Goal: Ask a question

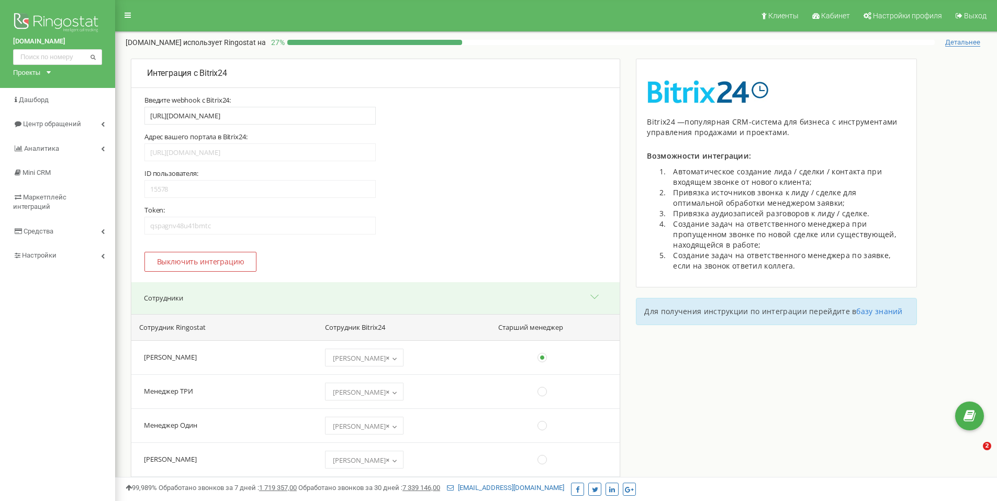
select select "24092"
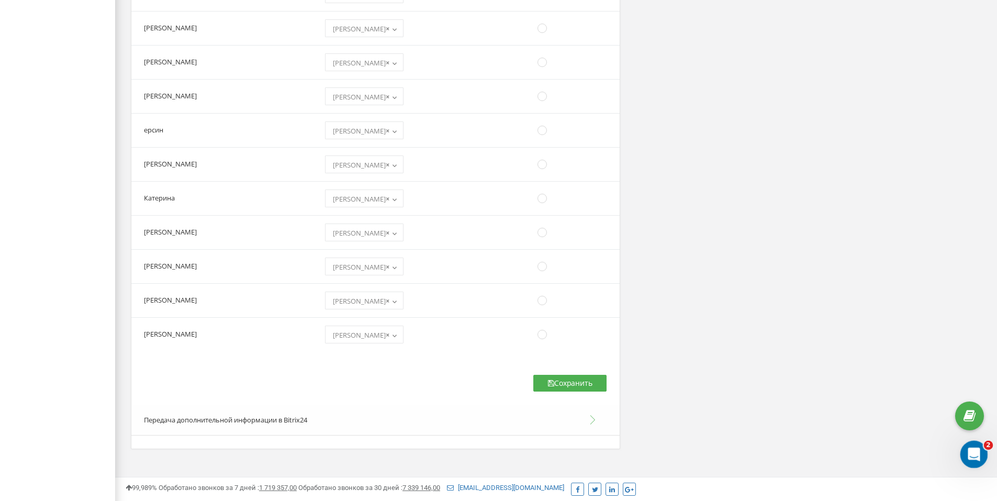
scroll to position [1112, 0]
click at [964, 449] on div "Открыть службу сообщений Intercom" at bounding box center [973, 453] width 35 height 35
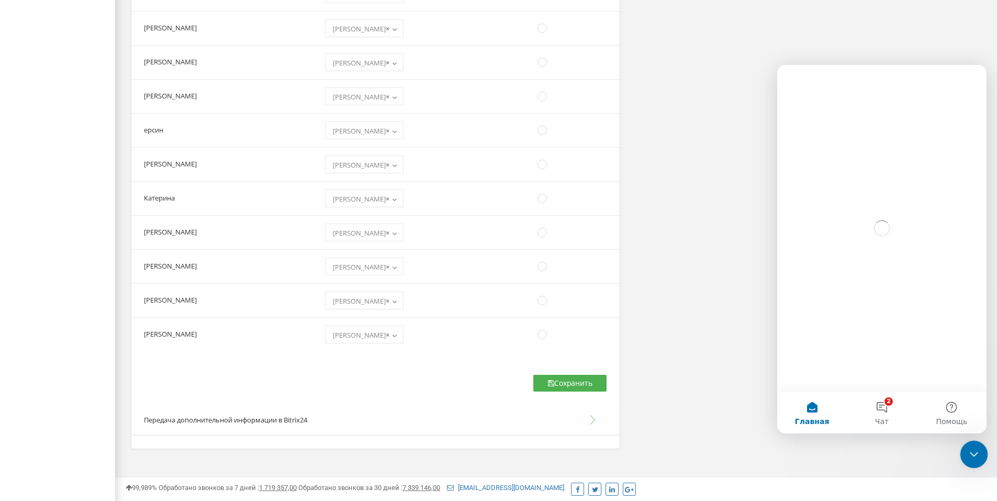
scroll to position [0, 0]
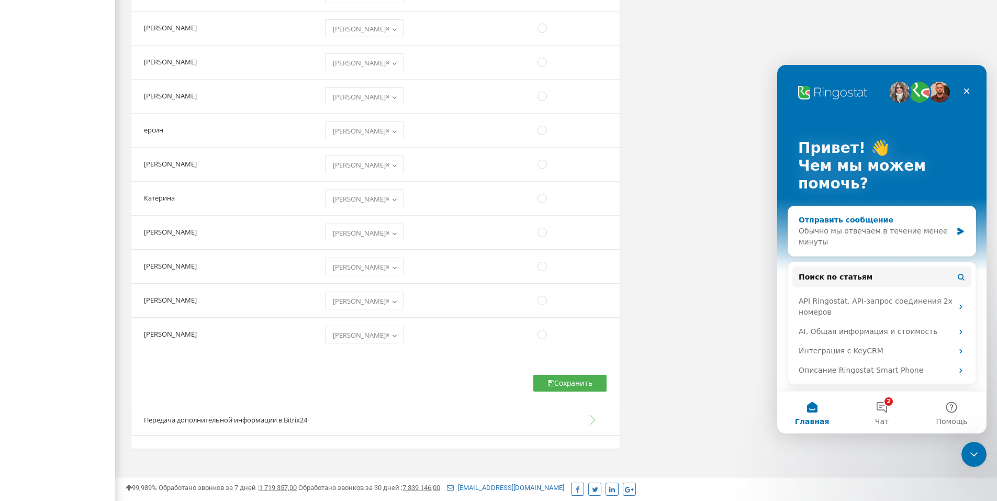
click at [868, 242] on div "Обычно мы отвечаем в течение менее минуты" at bounding box center [875, 237] width 153 height 22
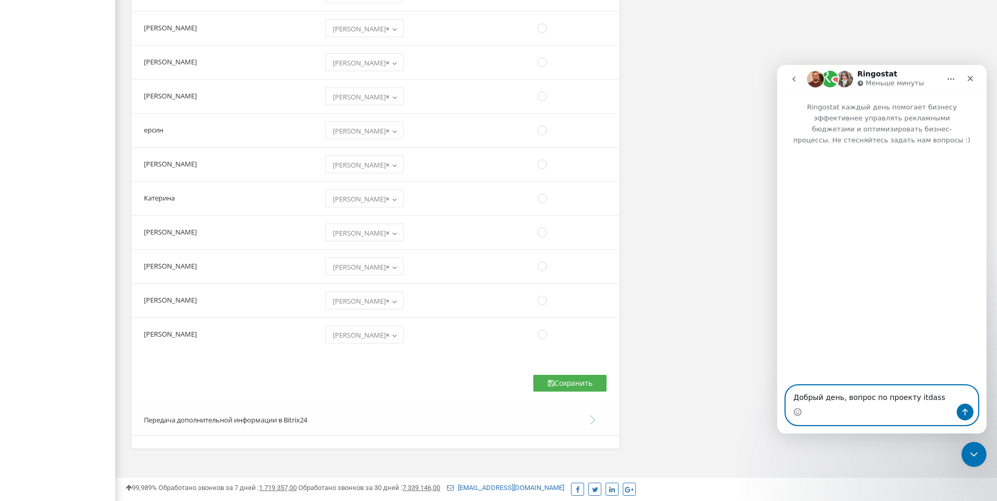
type textarea "Добрый день, вопрос по проекту itdass"
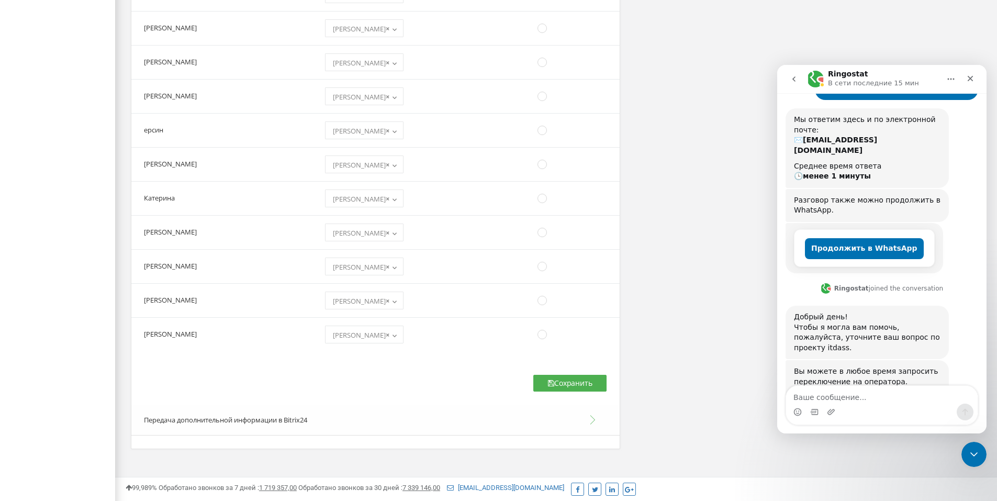
scroll to position [110, 0]
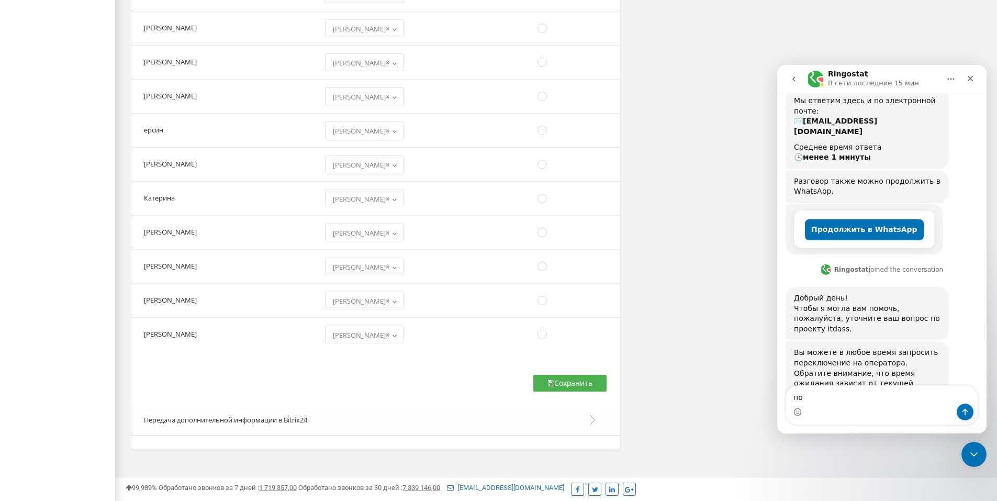
type textarea "п"
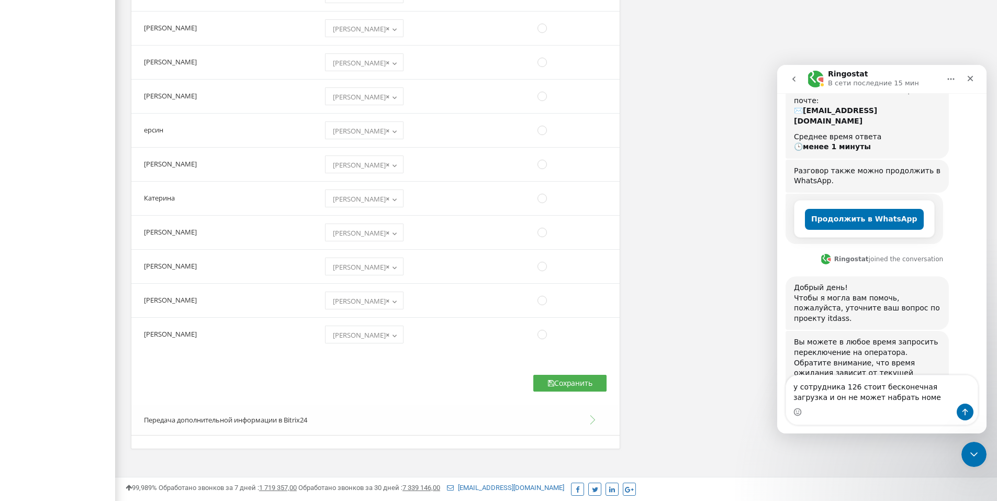
type textarea "у сотрудника 126 стоит бесконечная загрузка и он не может набрать номер"
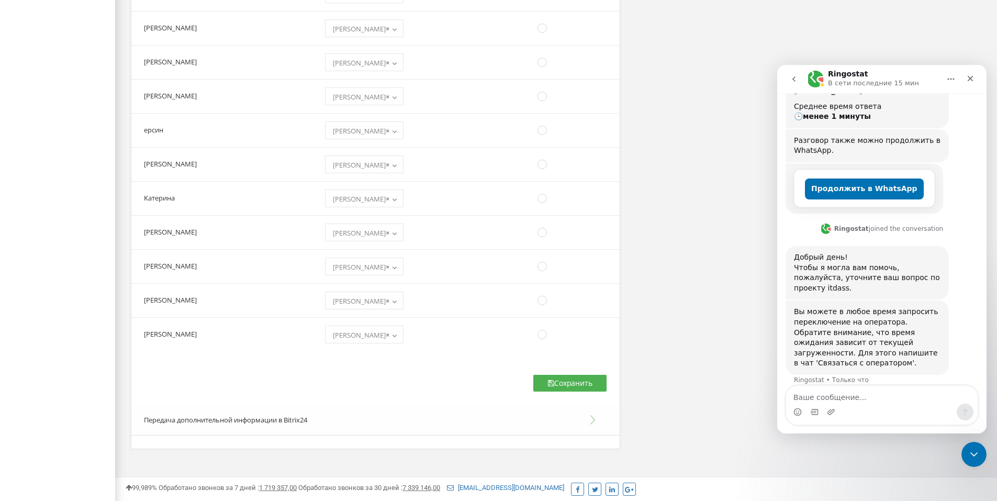
scroll to position [151, 0]
type textarea "т.е. звонок не идет"
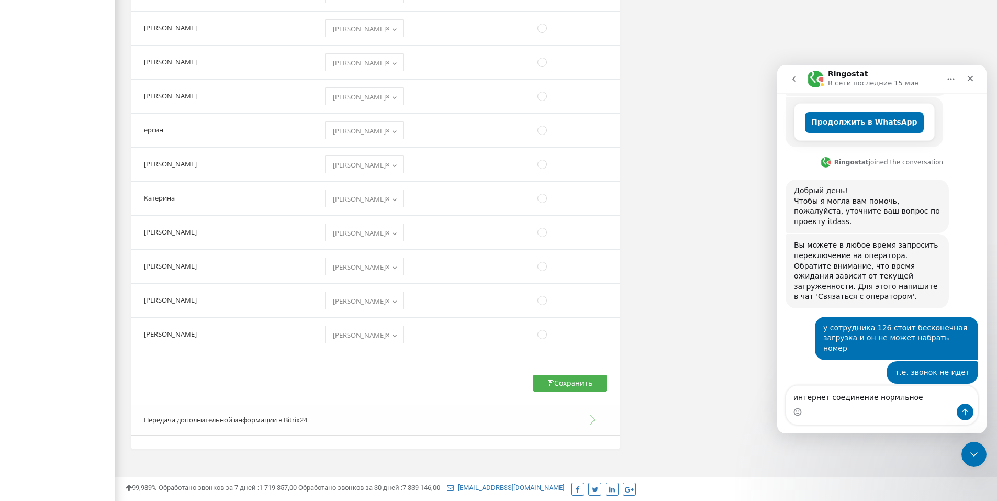
scroll to position [227, 0]
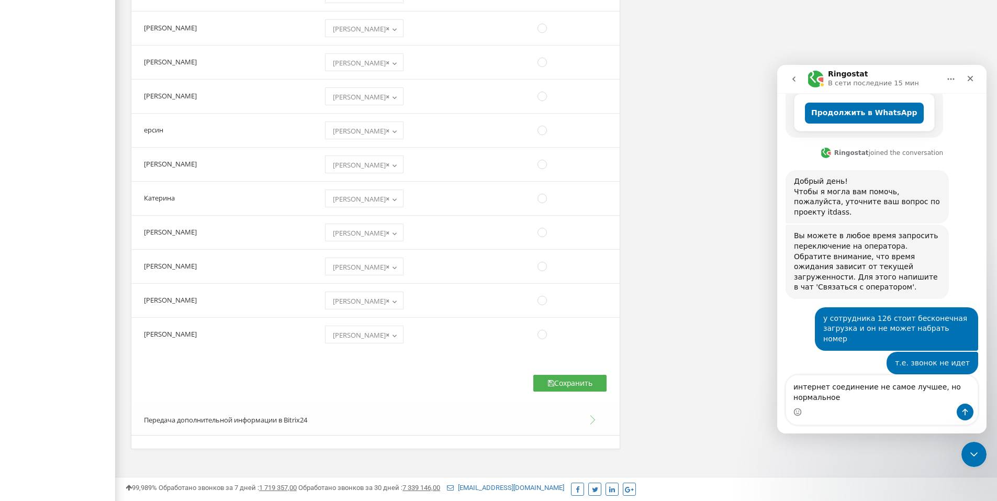
type textarea "интернет соединение не самое лучшее, но нормальное"
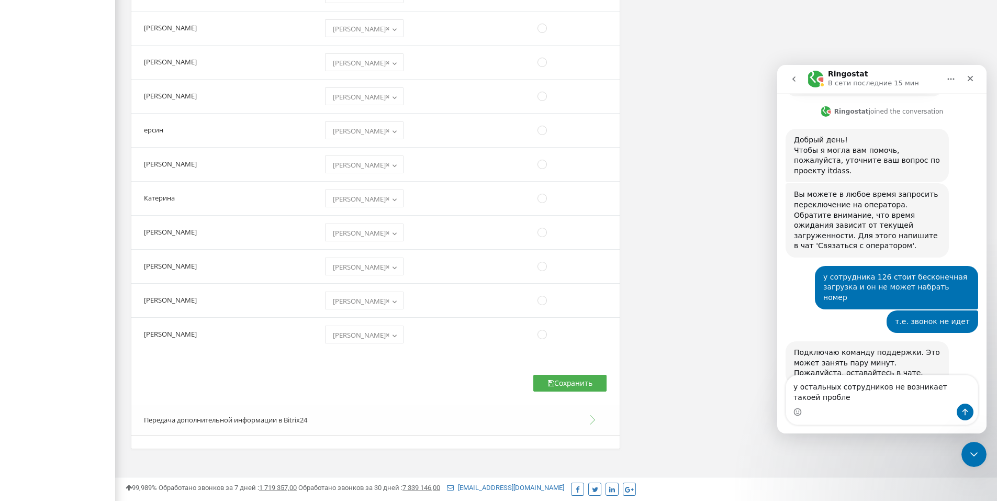
scroll to position [279, 0]
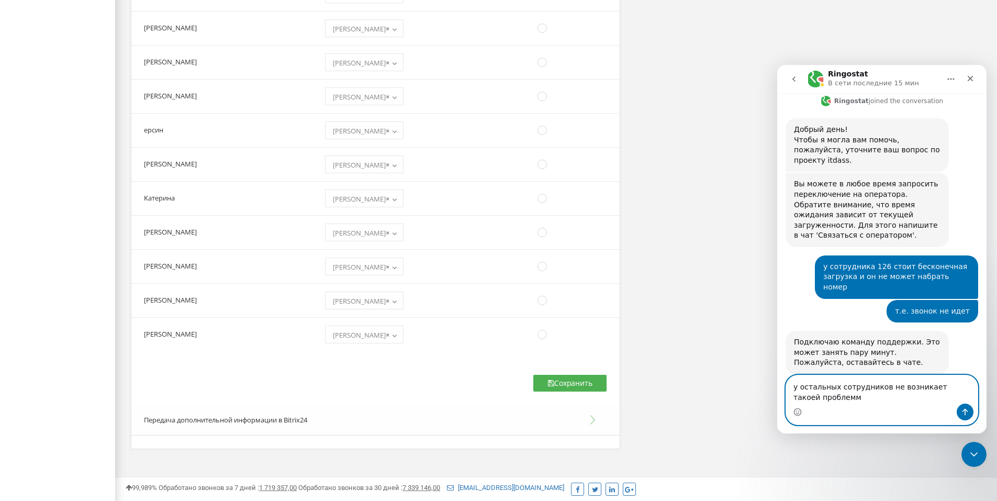
click at [937, 387] on textarea "у остальных сотрудников не возникает такоей проблемм" at bounding box center [882, 389] width 192 height 28
click at [831, 398] on textarea "у остальных сотрудников не возникает такой проблемм" at bounding box center [882, 389] width 192 height 28
type textarea "у остальных сотрудников не возникает такой проблемы"
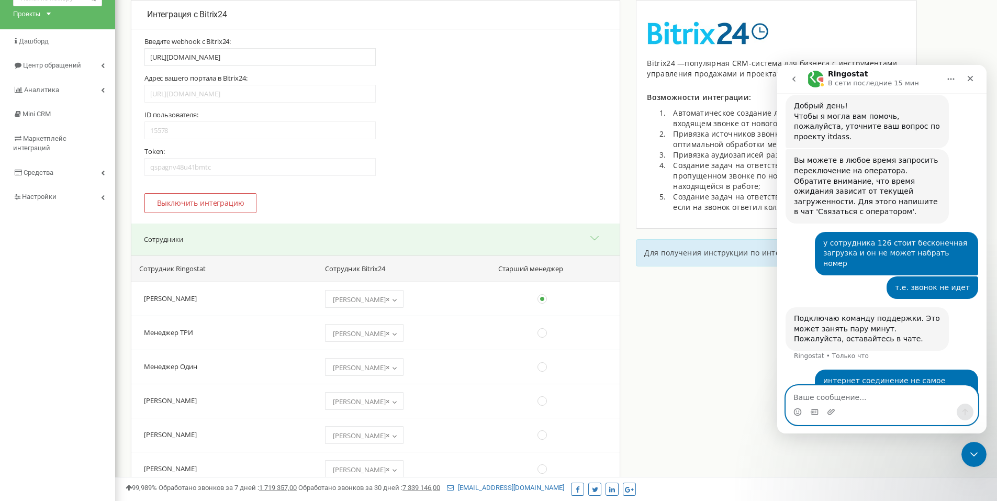
scroll to position [0, 0]
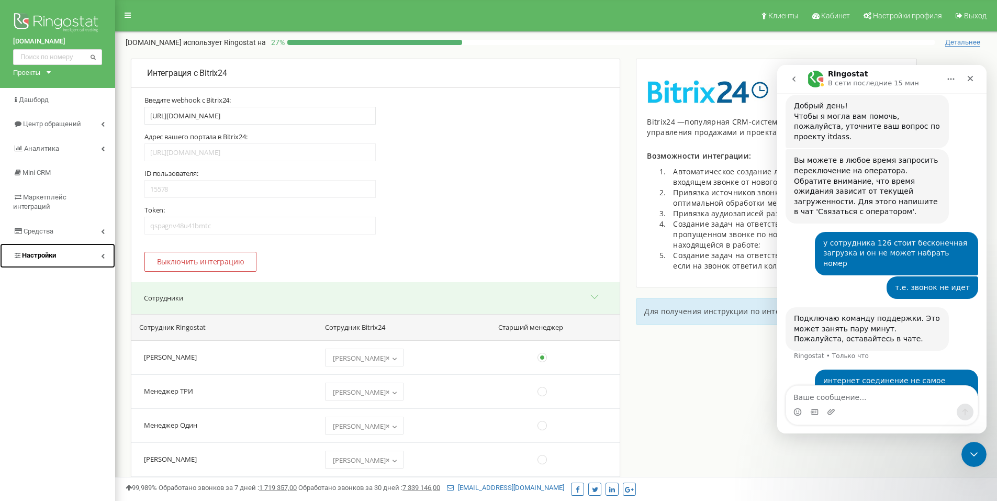
click at [74, 254] on link "Настройки" at bounding box center [57, 255] width 115 height 25
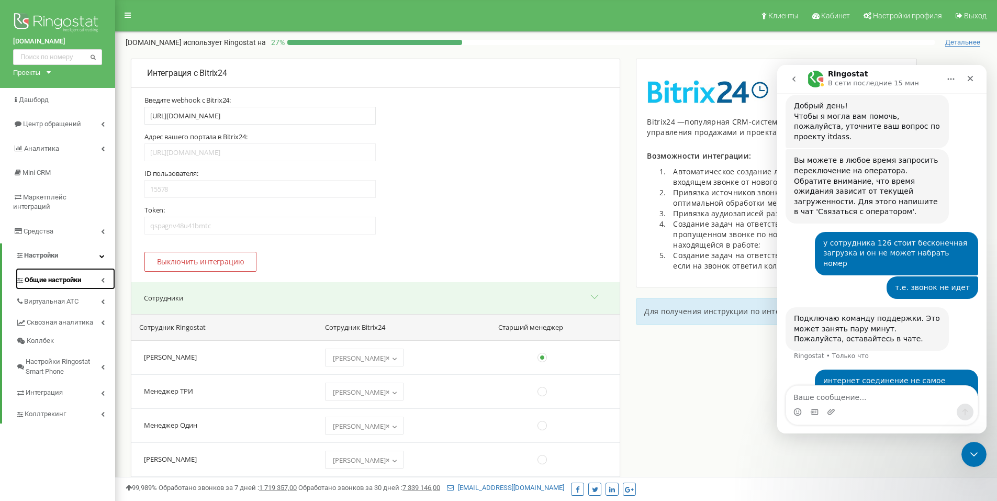
click at [93, 274] on link "Общие настройки" at bounding box center [65, 278] width 99 height 21
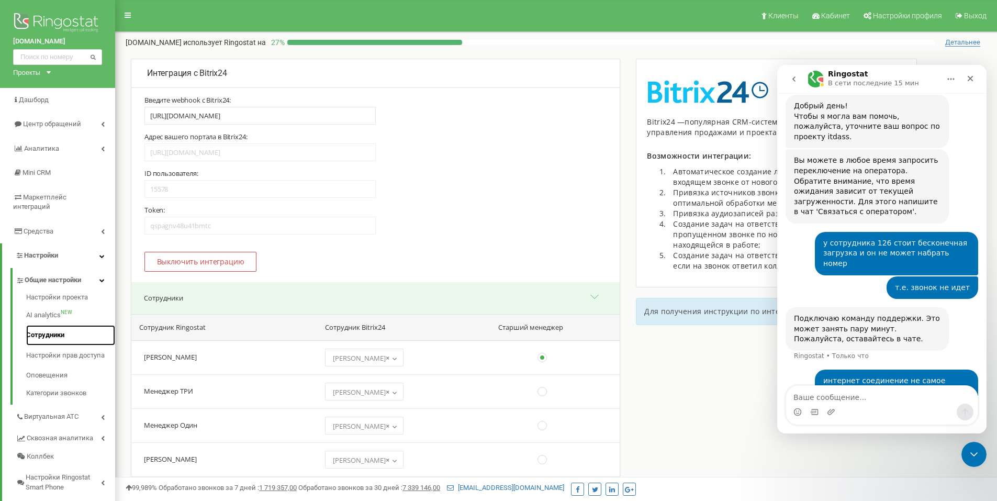
click at [68, 325] on link "Сотрудники" at bounding box center [70, 335] width 89 height 20
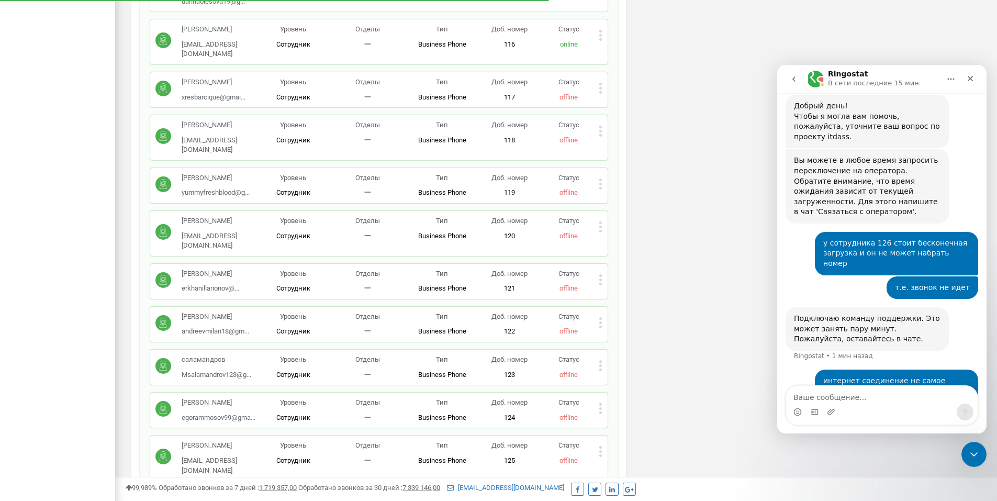
scroll to position [1005, 0]
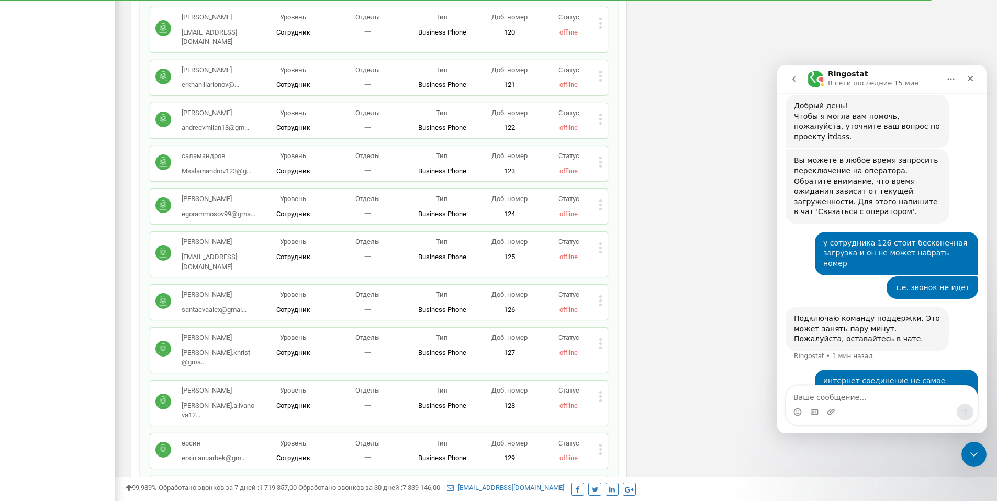
click at [599, 295] on icon at bounding box center [601, 300] width 4 height 11
click at [824, 389] on textarea "Ваше сообщение..." at bounding box center [882, 395] width 192 height 18
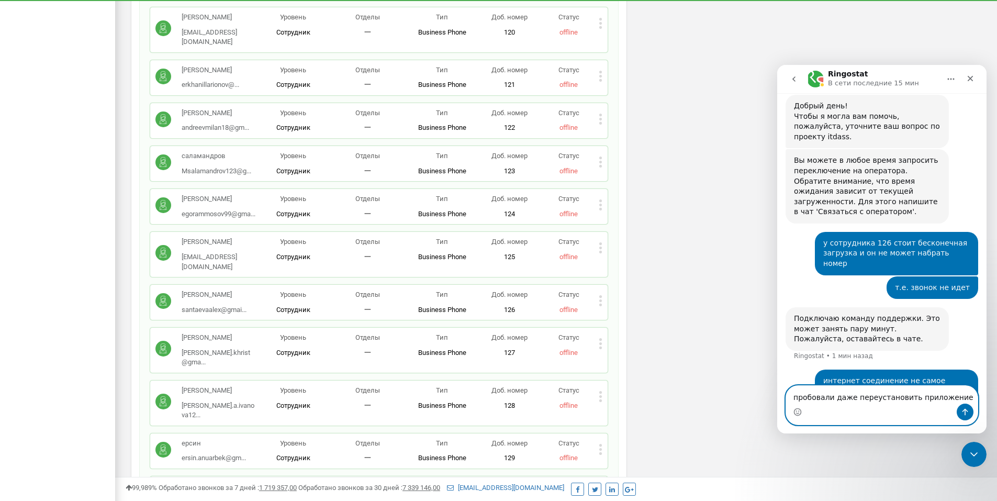
type textarea "пробовали даже переустановить приложение"
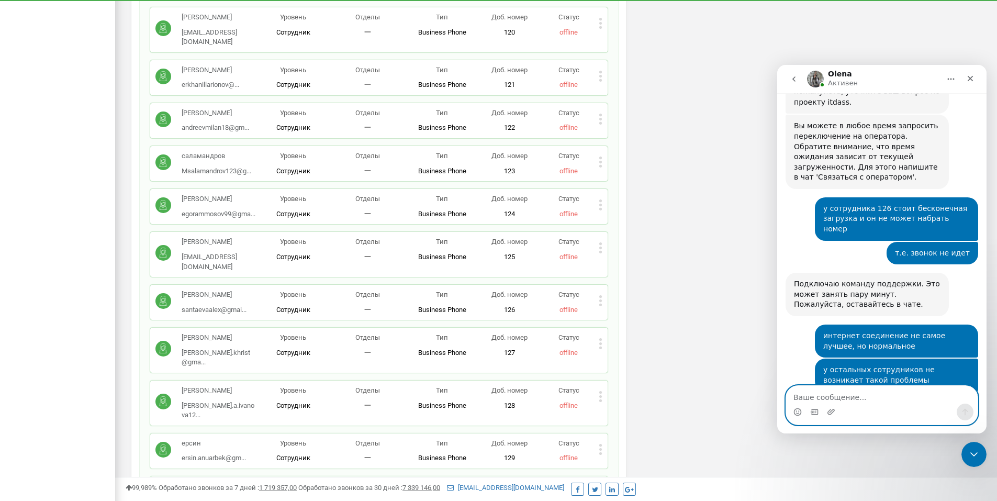
scroll to position [392, 0]
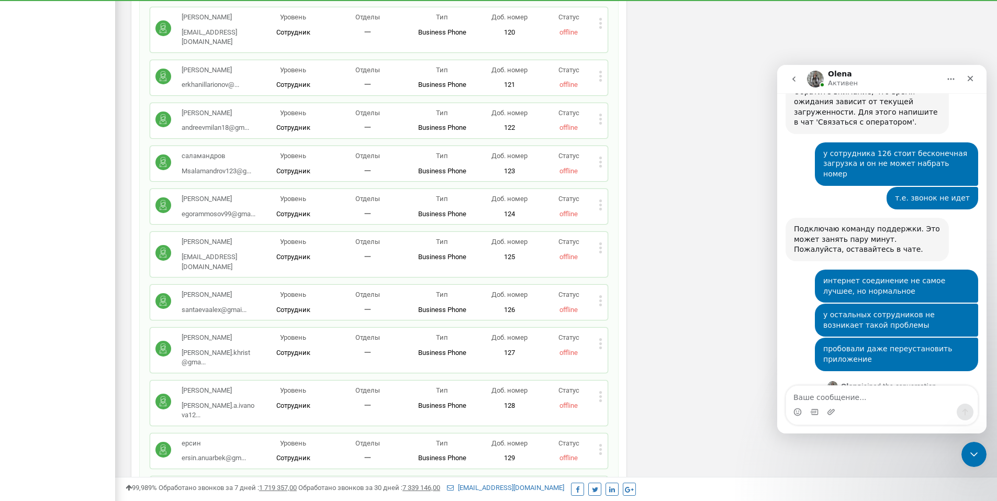
click at [779, 318] on div "Добрый день, вопрос по проекту itdass [PERSON_NAME] • 2 мин назад Мы ответим зд…" at bounding box center [882, 101] width 209 height 695
